Goal: Task Accomplishment & Management: Manage account settings

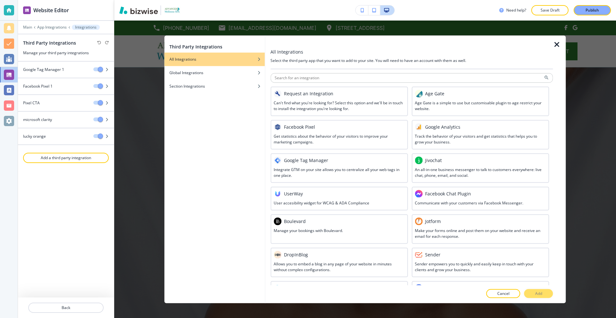
click at [556, 44] on icon "button" at bounding box center [557, 44] width 8 height 8
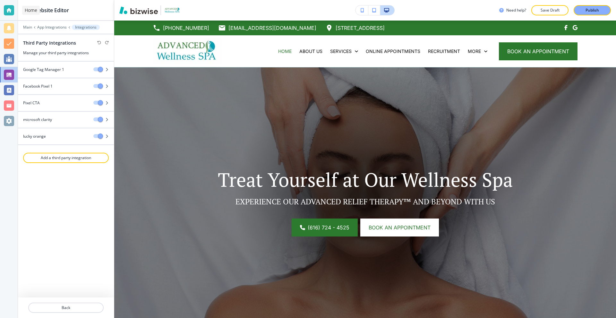
click at [9, 9] on div at bounding box center [9, 10] width 10 height 10
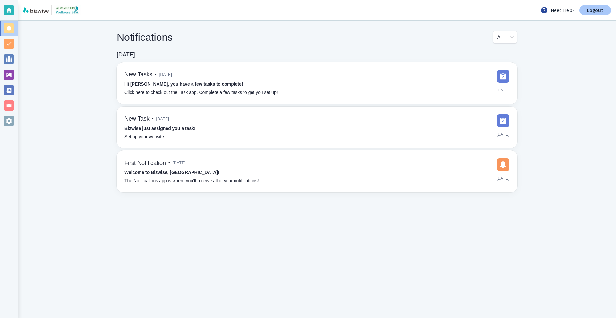
click at [580, 11] on link "Logout" at bounding box center [594, 10] width 31 height 10
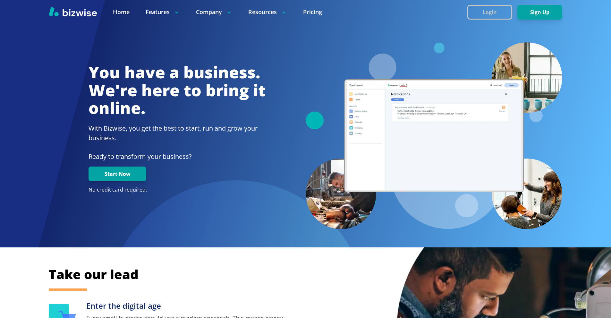
click at [499, 11] on button "Login" at bounding box center [489, 12] width 45 height 15
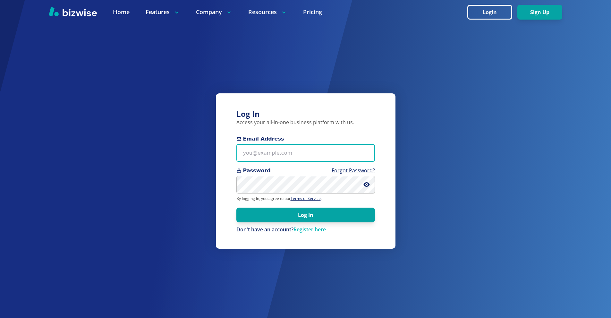
drag, startPoint x: 275, startPoint y: 152, endPoint x: 274, endPoint y: 28, distance: 124.1
click at [274, 152] on input "Email Address" at bounding box center [305, 153] width 139 height 18
paste input "thomascarterone@gmail.com"
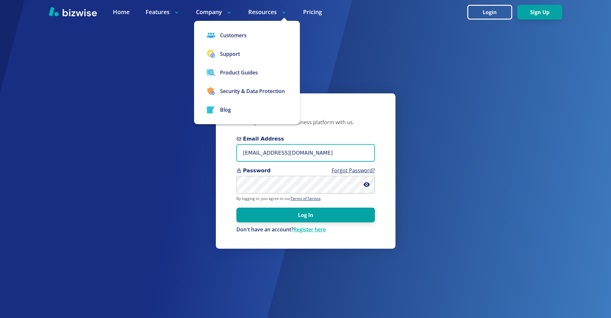
type input "thomascarterone@gmail.com"
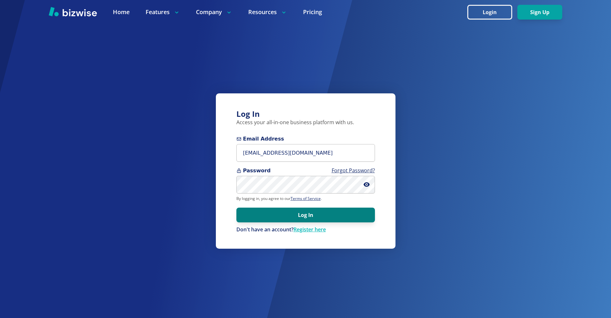
click at [322, 213] on button "Log In" at bounding box center [305, 215] width 139 height 15
